Goal: Transaction & Acquisition: Purchase product/service

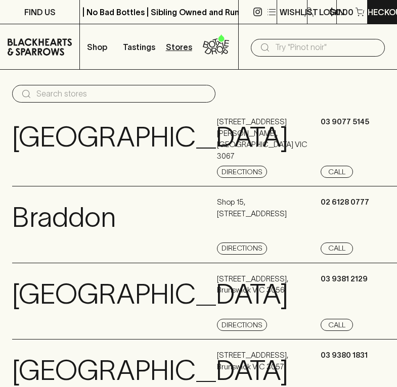
click at [40, 53] on icon at bounding box center [40, 46] width 64 height 17
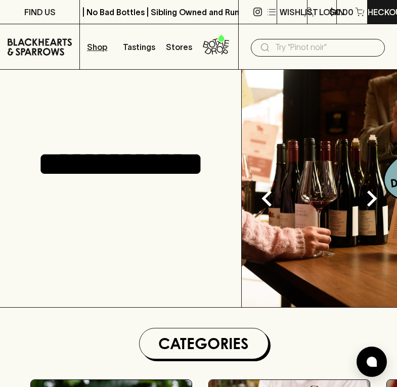
click at [104, 50] on p "Shop" at bounding box center [97, 47] width 20 height 12
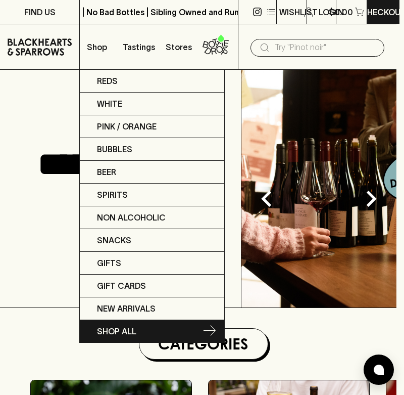
click at [128, 332] on p "SHOP ALL" at bounding box center [116, 331] width 39 height 12
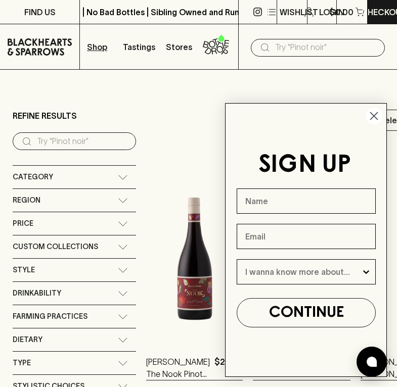
scroll to position [86, 0]
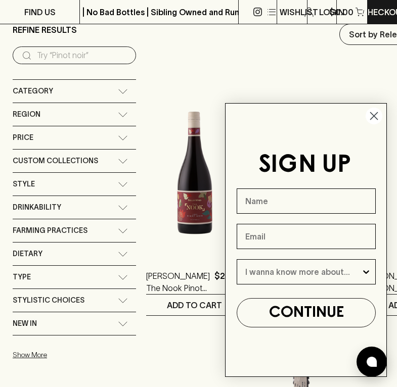
click at [371, 112] on circle "Close dialog" at bounding box center [373, 116] width 17 height 17
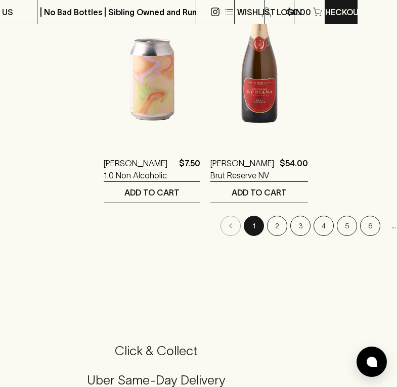
scroll to position [1809, 42]
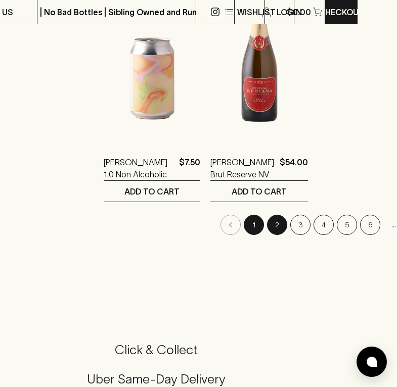
click at [267, 223] on button "2" at bounding box center [277, 225] width 20 height 20
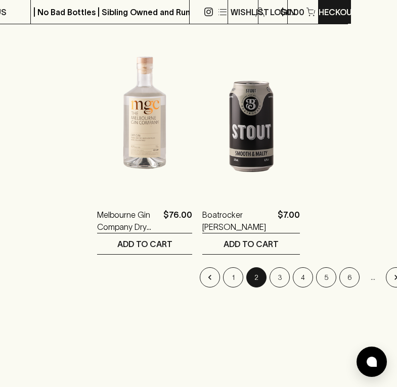
scroll to position [1756, 49]
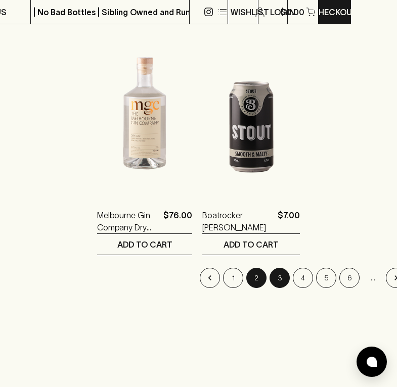
click at [273, 280] on button "3" at bounding box center [279, 278] width 20 height 20
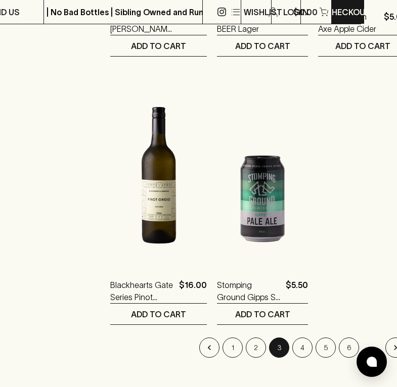
scroll to position [1691, 36]
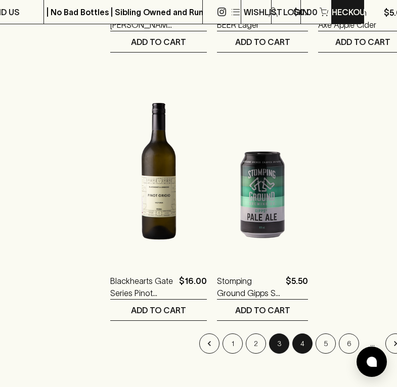
click at [295, 349] on button "4" at bounding box center [302, 343] width 20 height 20
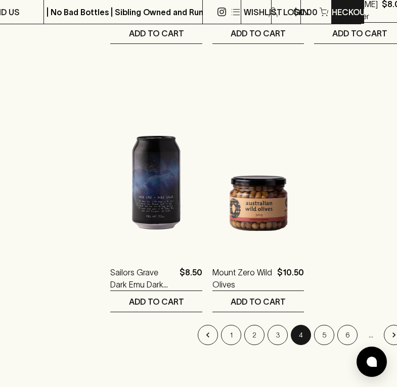
scroll to position [1700, 36]
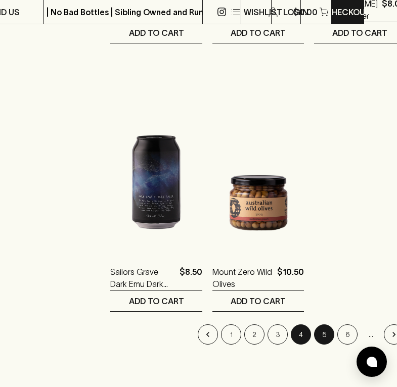
click at [315, 339] on button "5" at bounding box center [324, 334] width 20 height 20
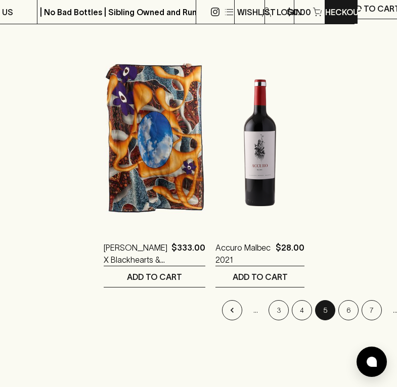
scroll to position [1726, 42]
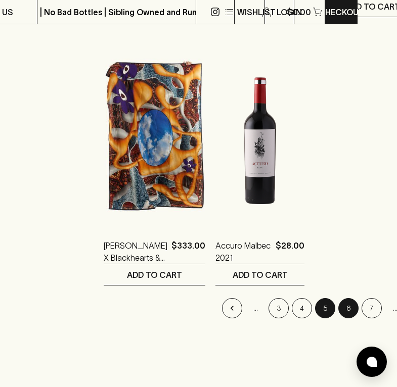
click at [338, 310] on button "6" at bounding box center [348, 308] width 20 height 20
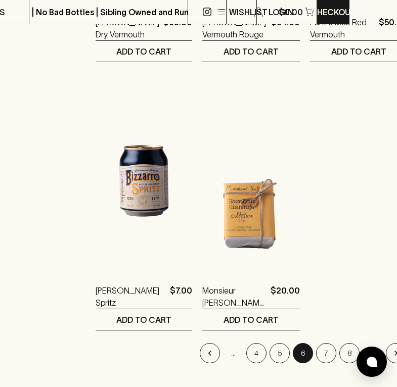
scroll to position [1690, 51]
